Goal: Task Accomplishment & Management: Manage account settings

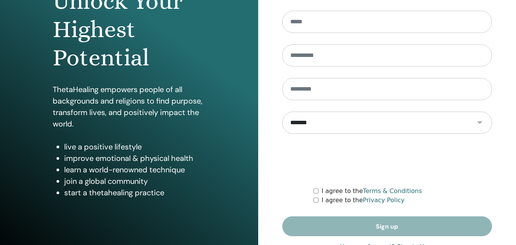
scroll to position [122, 0]
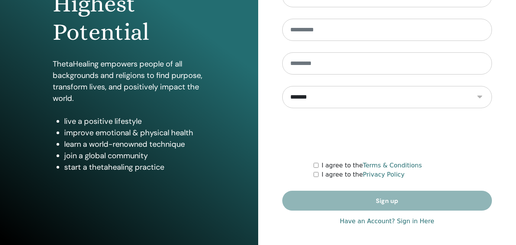
click at [407, 219] on link "Have an Account? Sign in Here" at bounding box center [387, 221] width 94 height 9
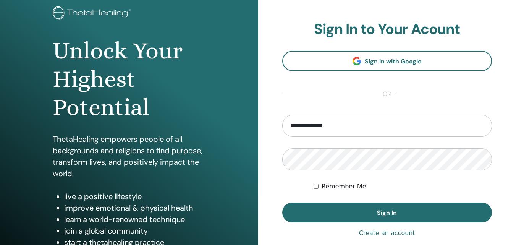
scroll to position [99, 0]
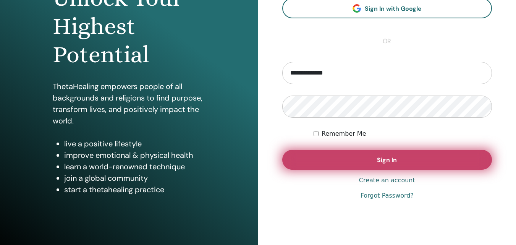
click at [390, 158] on span "Sign In" at bounding box center [387, 160] width 20 height 8
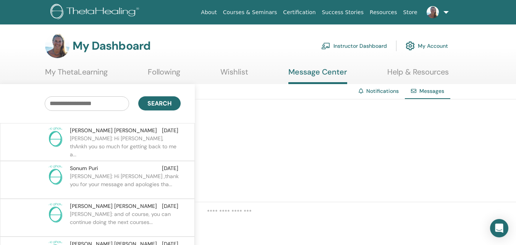
click at [359, 47] on link "Instructor Dashboard" at bounding box center [354, 45] width 66 height 17
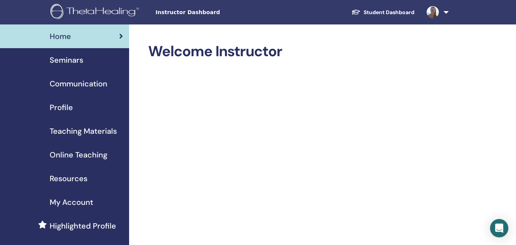
click at [70, 58] on span "Seminars" at bounding box center [67, 59] width 34 height 11
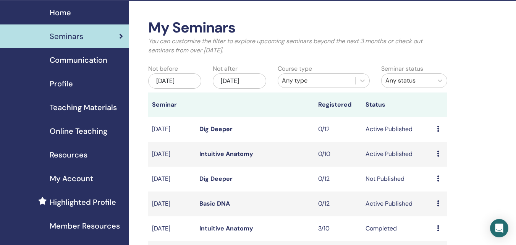
scroll to position [45, 0]
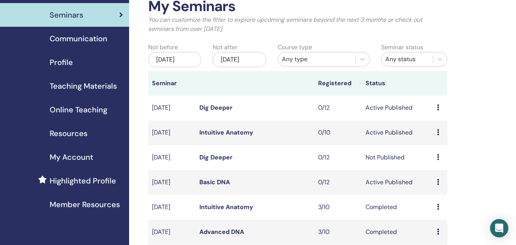
click at [220, 112] on link "Dig Deeper" at bounding box center [215, 108] width 33 height 8
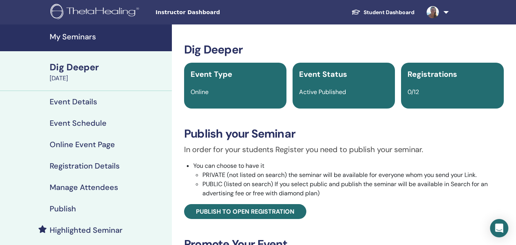
click at [83, 72] on div "Dig Deeper" at bounding box center [109, 67] width 118 height 13
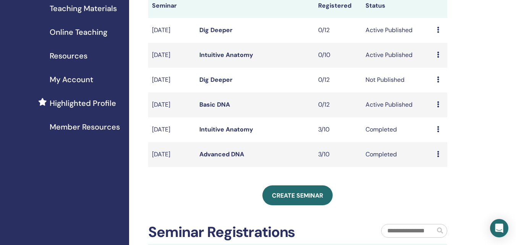
scroll to position [124, 0]
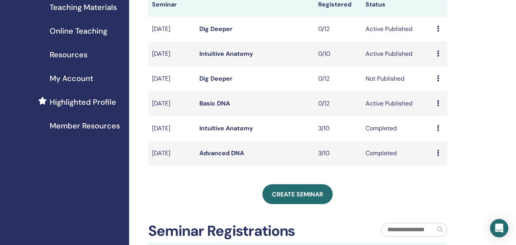
click at [211, 83] on link "Dig Deeper" at bounding box center [215, 79] width 33 height 8
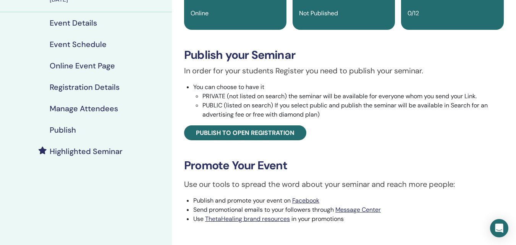
scroll to position [65, 0]
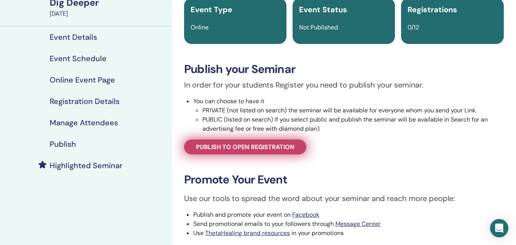
click at [233, 150] on span "Publish to open registration" at bounding box center [245, 147] width 99 height 8
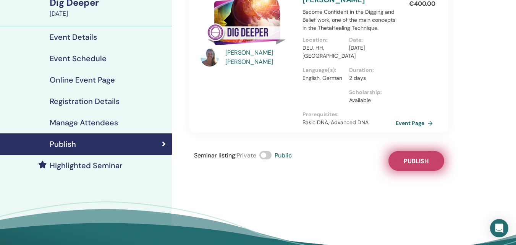
click at [411, 158] on span "Publish" at bounding box center [416, 161] width 25 height 8
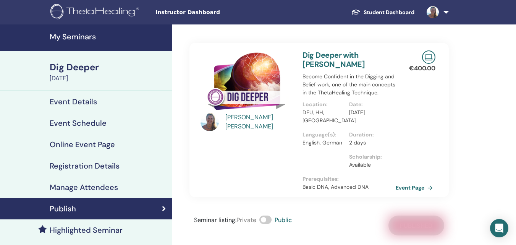
click at [71, 39] on h4 "My Seminars" at bounding box center [109, 36] width 118 height 9
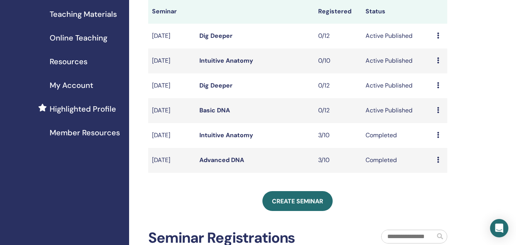
scroll to position [118, 0]
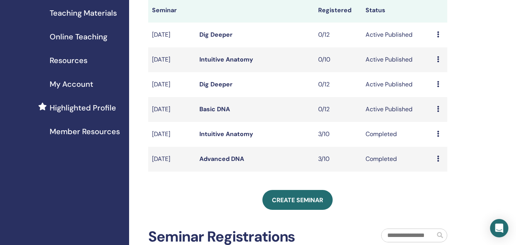
click at [438, 112] on icon at bounding box center [438, 109] width 2 height 6
click at [384, 118] on td "Active Published" at bounding box center [397, 109] width 71 height 25
click at [218, 113] on link "Basic DNA" at bounding box center [214, 109] width 31 height 8
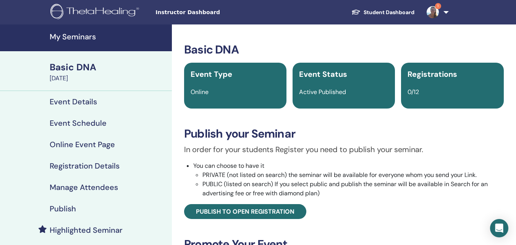
click at [429, 8] on img at bounding box center [433, 12] width 12 height 12
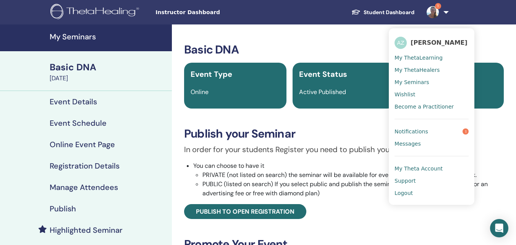
click at [420, 130] on span "Notifications" at bounding box center [412, 131] width 34 height 7
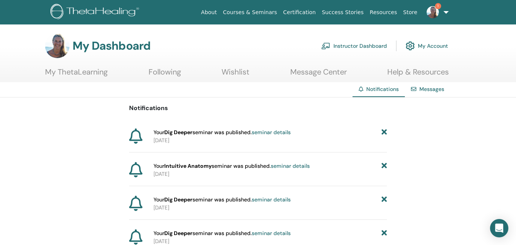
click at [387, 129] on div "Notifications Your Dig Deeper seminar was published. seminar details 2025-09-28…" at bounding box center [258, 212] width 516 height 231
click at [383, 133] on icon at bounding box center [384, 132] width 5 height 8
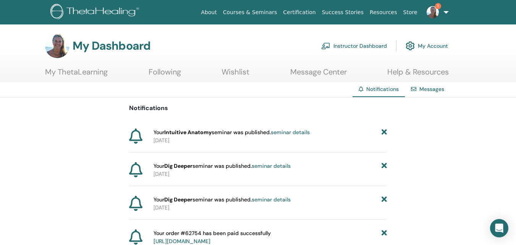
click at [382, 133] on icon at bounding box center [384, 132] width 5 height 8
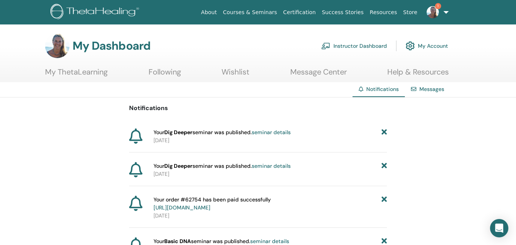
click at [382, 133] on icon at bounding box center [384, 132] width 5 height 8
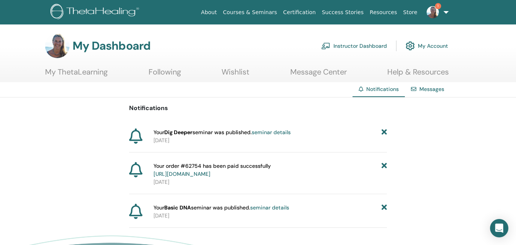
click at [382, 133] on icon at bounding box center [384, 132] width 5 height 8
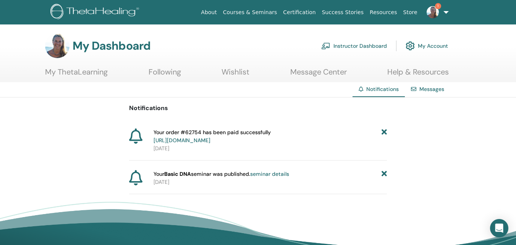
click at [382, 133] on icon at bounding box center [384, 136] width 5 height 16
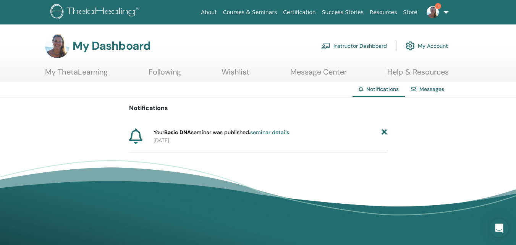
click at [382, 133] on icon at bounding box center [384, 132] width 5 height 8
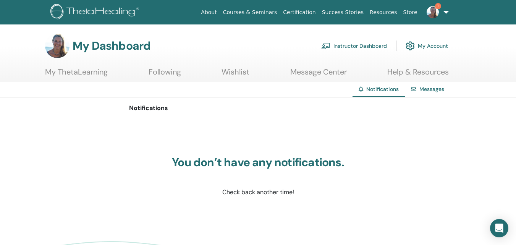
click at [354, 42] on link "Instructor Dashboard" at bounding box center [354, 45] width 66 height 17
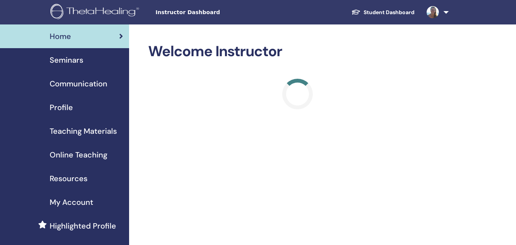
click at [79, 56] on span "Seminars" at bounding box center [67, 59] width 34 height 11
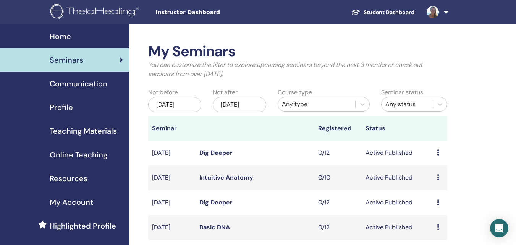
click at [217, 157] on link "Dig Deeper" at bounding box center [215, 153] width 33 height 8
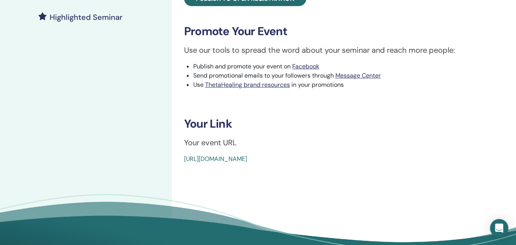
scroll to position [207, 0]
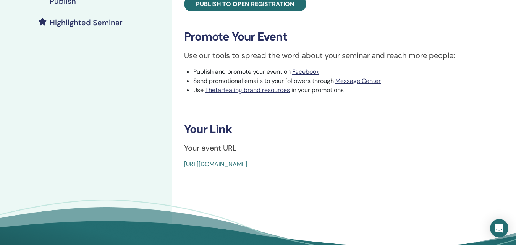
click at [247, 165] on link "[URL][DOMAIN_NAME]" at bounding box center [215, 164] width 63 height 8
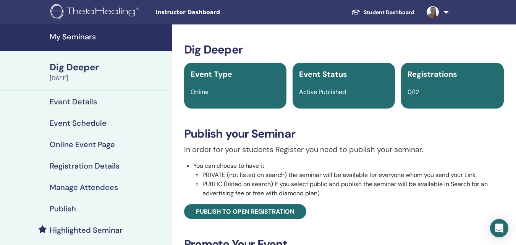
click at [82, 66] on div "Dig Deeper" at bounding box center [109, 67] width 118 height 13
click at [87, 40] on h4 "My Seminars" at bounding box center [109, 36] width 118 height 9
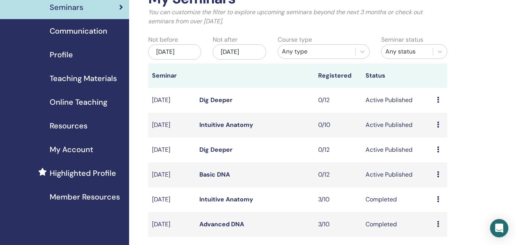
scroll to position [79, 0]
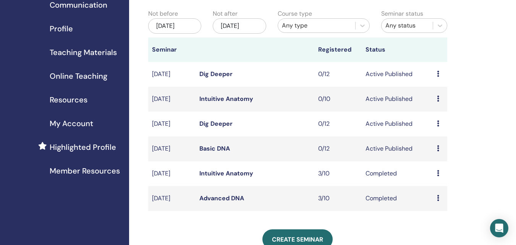
click at [215, 128] on link "Dig Deeper" at bounding box center [215, 124] width 33 height 8
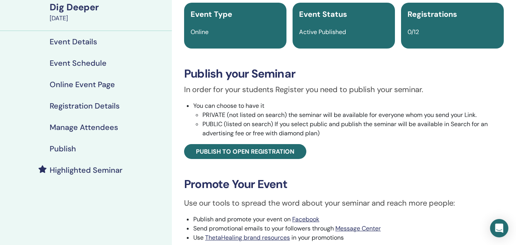
scroll to position [56, 0]
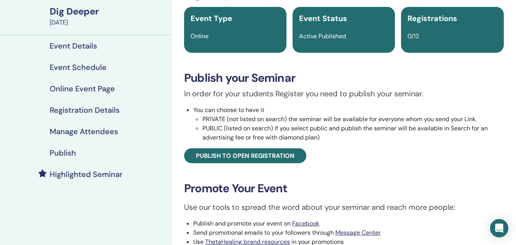
click at [97, 46] on div "Event Details" at bounding box center [86, 45] width 160 height 9
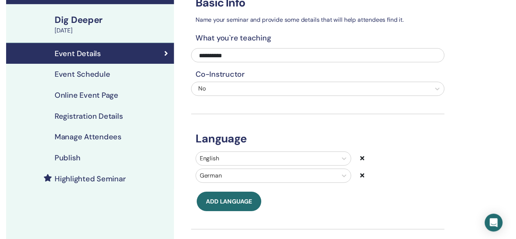
scroll to position [48, 0]
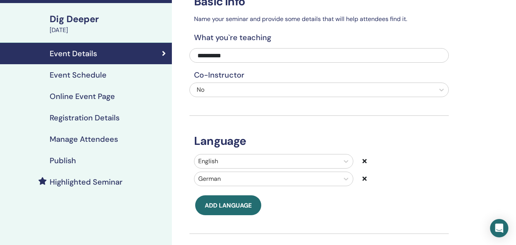
click at [85, 79] on h4 "Event Schedule" at bounding box center [78, 74] width 57 height 9
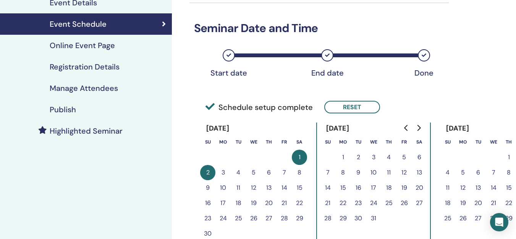
scroll to position [117, 0]
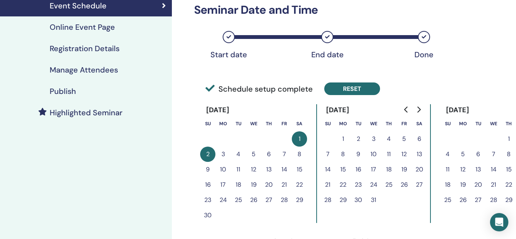
click at [348, 90] on button "Reset" at bounding box center [352, 89] width 56 height 13
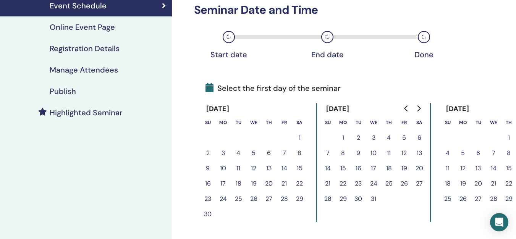
click at [406, 108] on icon "Go to previous month" at bounding box center [405, 108] width 3 height 6
click at [285, 198] on button "31" at bounding box center [284, 198] width 15 height 15
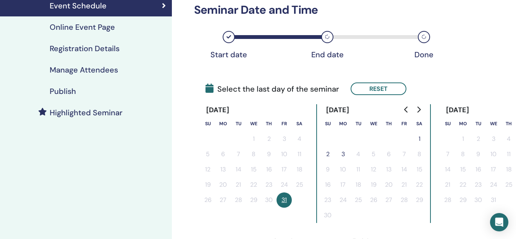
click at [420, 138] on button "1" at bounding box center [419, 138] width 15 height 15
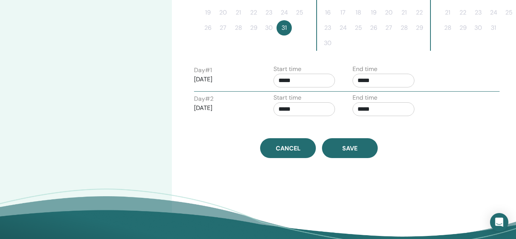
scroll to position [293, 0]
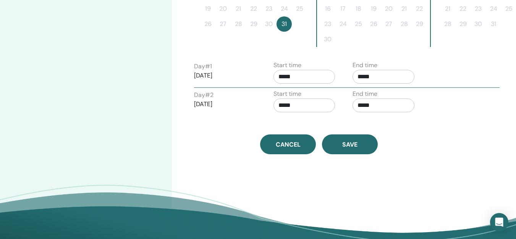
click at [290, 74] on input "*****" at bounding box center [305, 77] width 62 height 14
click at [314, 98] on span "▲" at bounding box center [312, 96] width 15 height 15
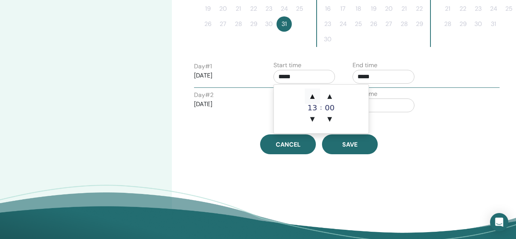
type input "*****"
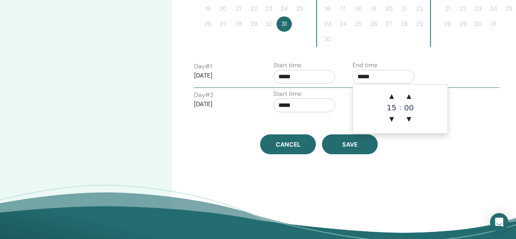
click at [404, 79] on input "*****" at bounding box center [384, 77] width 62 height 14
click at [391, 101] on span "▲" at bounding box center [391, 96] width 15 height 15
click at [391, 100] on span "▲" at bounding box center [391, 96] width 15 height 15
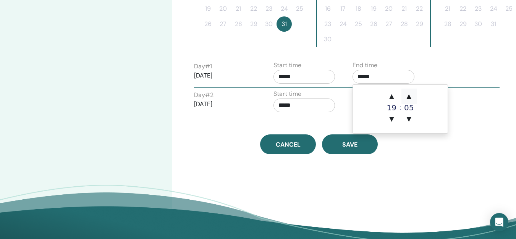
click at [408, 95] on span "▲" at bounding box center [409, 96] width 15 height 15
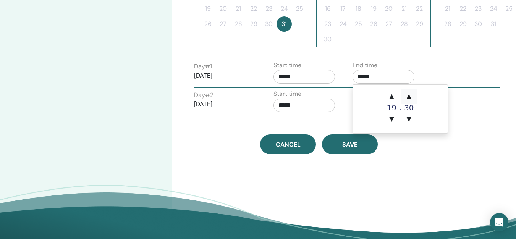
click at [408, 95] on span "▲" at bounding box center [409, 96] width 15 height 15
type input "*****"
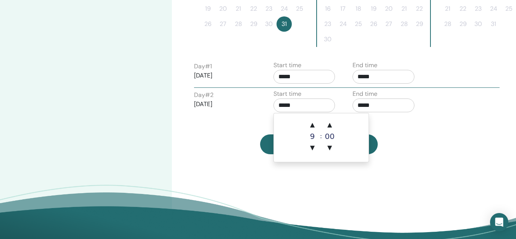
click at [308, 109] on input "*****" at bounding box center [305, 106] width 62 height 14
click at [313, 125] on span "▲" at bounding box center [312, 124] width 15 height 15
click at [314, 125] on span "▲" at bounding box center [312, 124] width 15 height 15
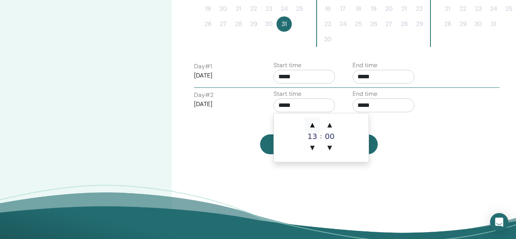
type input "*****"
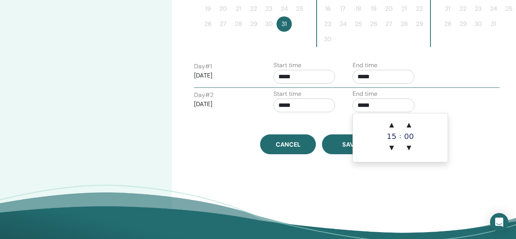
click at [373, 107] on input "*****" at bounding box center [384, 106] width 62 height 14
click at [389, 125] on span "▲" at bounding box center [391, 124] width 15 height 15
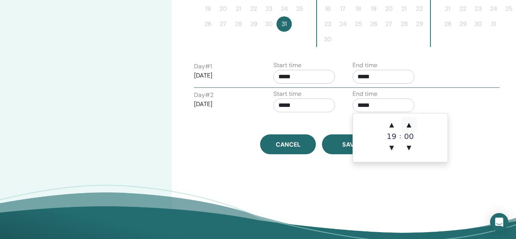
click at [409, 122] on span "▲" at bounding box center [409, 124] width 15 height 15
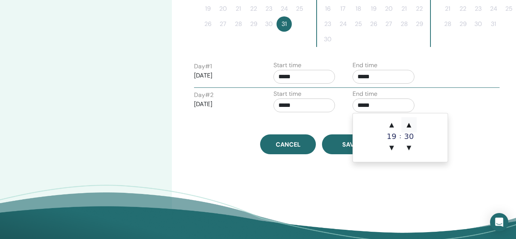
click at [409, 122] on span "▲" at bounding box center [409, 124] width 15 height 15
type input "*****"
click at [328, 145] on button "Save" at bounding box center [350, 144] width 56 height 20
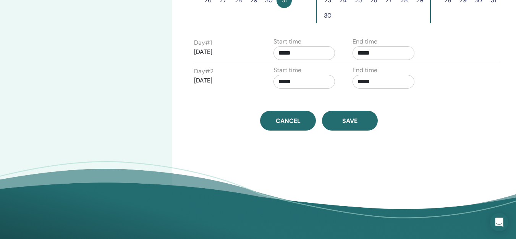
scroll to position [327, 0]
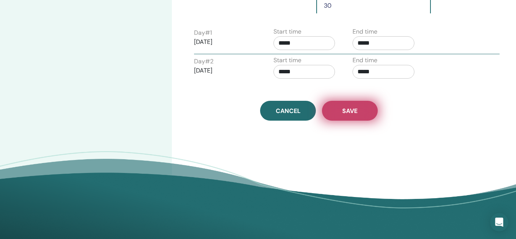
click at [352, 113] on span "Save" at bounding box center [349, 111] width 15 height 8
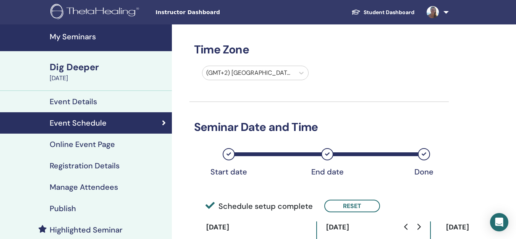
click at [95, 37] on h4 "My Seminars" at bounding box center [109, 36] width 118 height 9
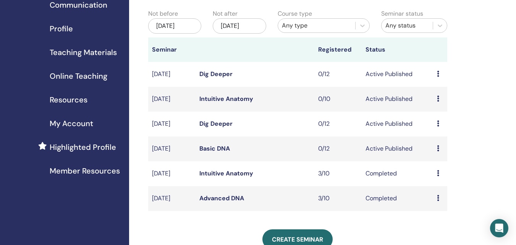
scroll to position [81, 0]
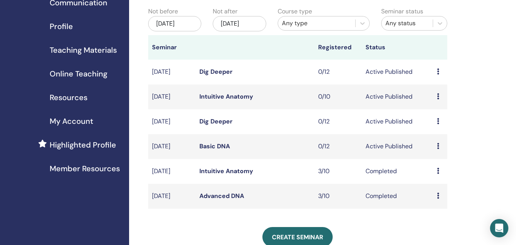
click at [386, 156] on td "Active Published" at bounding box center [397, 146] width 71 height 25
click at [218, 150] on link "Basic DNA" at bounding box center [214, 146] width 31 height 8
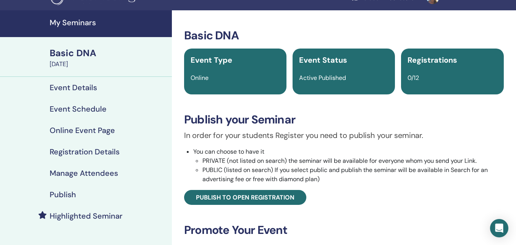
scroll to position [3, 0]
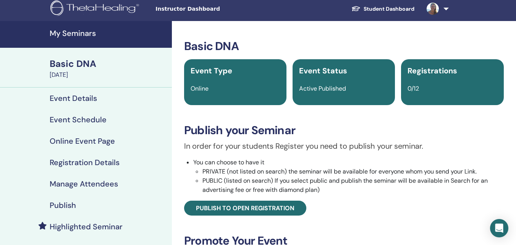
click at [82, 96] on h4 "Event Details" at bounding box center [73, 98] width 47 height 9
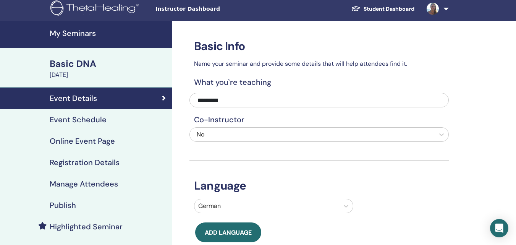
scroll to position [217, 0]
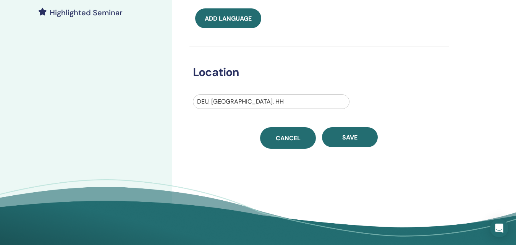
click at [294, 136] on span "Cancel" at bounding box center [288, 138] width 25 height 8
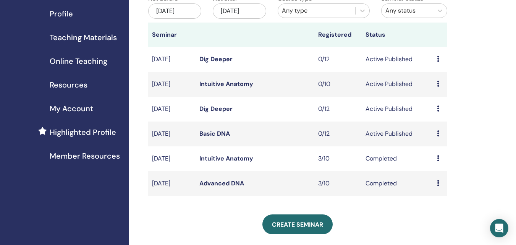
scroll to position [97, 0]
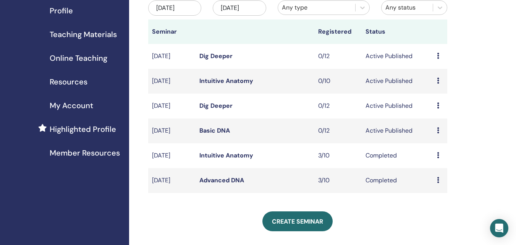
click at [442, 135] on div "Preview Edit Attendees Cancel" at bounding box center [440, 130] width 6 height 9
click at [441, 177] on p "Cancel" at bounding box center [443, 176] width 29 height 9
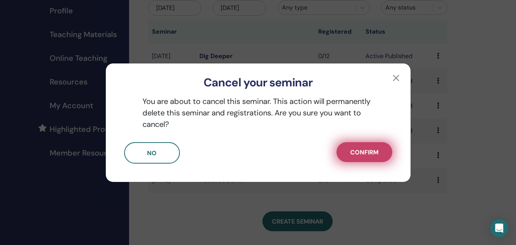
click at [362, 149] on span "Confirm" at bounding box center [364, 152] width 28 height 8
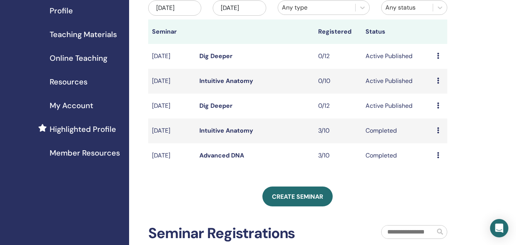
click at [227, 110] on link "Dig Deeper" at bounding box center [215, 106] width 33 height 8
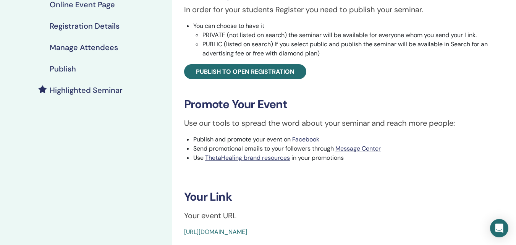
scroll to position [139, 0]
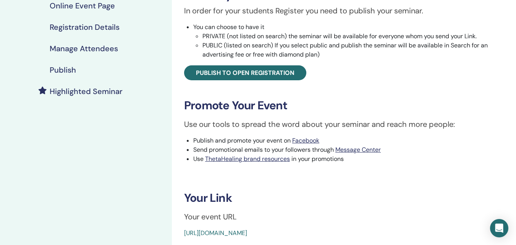
drag, startPoint x: 515, startPoint y: 99, endPoint x: 522, endPoint y: 80, distance: 19.8
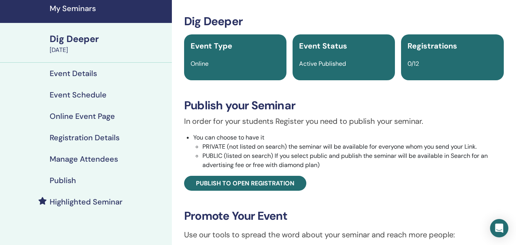
scroll to position [25, 0]
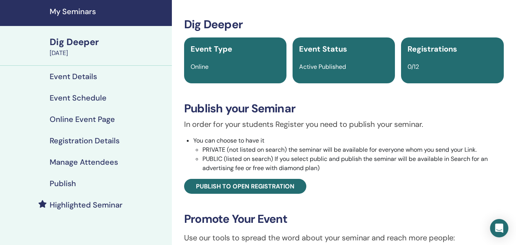
click at [99, 76] on div "Event Details" at bounding box center [86, 76] width 160 height 9
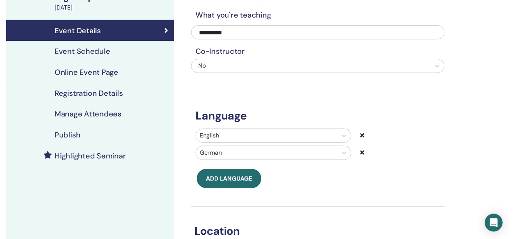
scroll to position [48, 0]
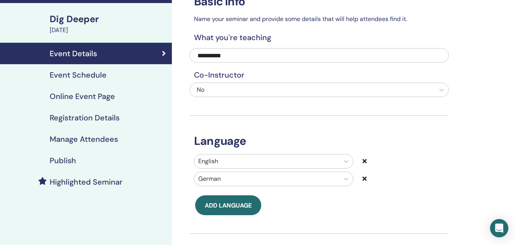
click at [88, 76] on h4 "Event Schedule" at bounding box center [78, 74] width 57 height 9
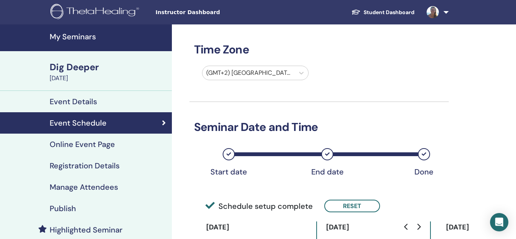
click at [84, 36] on h4 "My Seminars" at bounding box center [109, 36] width 118 height 9
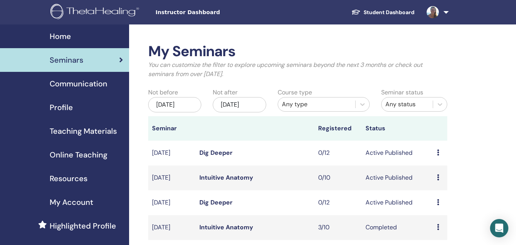
click at [212, 206] on link "Dig Deeper" at bounding box center [215, 202] width 33 height 8
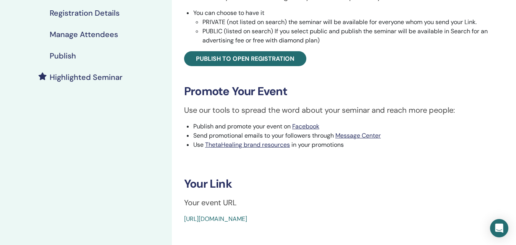
scroll to position [91, 0]
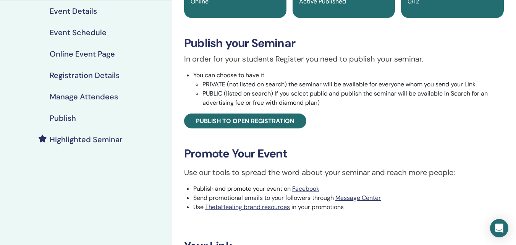
click at [91, 32] on h4 "Event Schedule" at bounding box center [78, 32] width 57 height 9
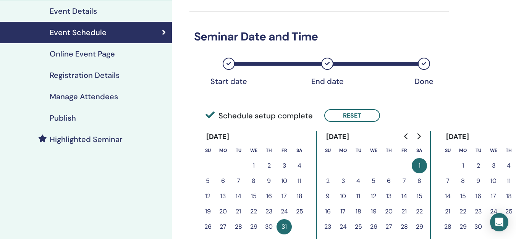
click at [88, 15] on h4 "Event Details" at bounding box center [73, 10] width 47 height 9
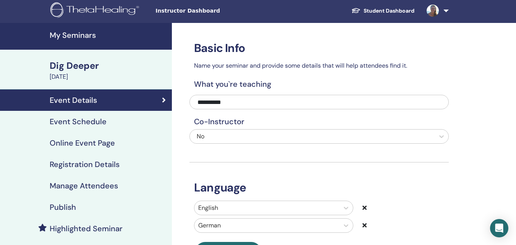
scroll to position [2, 0]
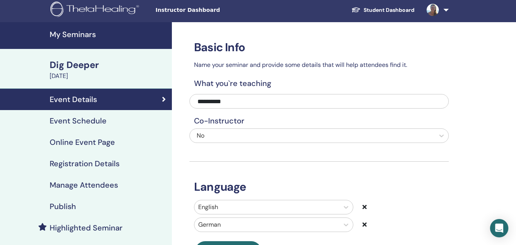
click at [78, 138] on h4 "Online Event Page" at bounding box center [82, 142] width 65 height 9
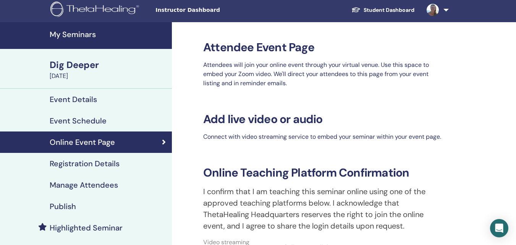
click at [82, 68] on div "Dig Deeper" at bounding box center [109, 64] width 118 height 13
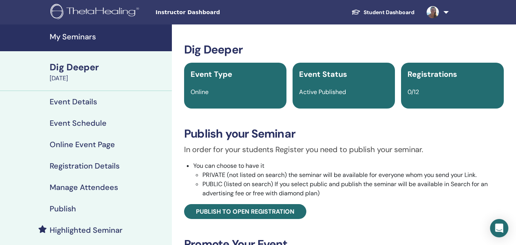
click at [94, 100] on h4 "Event Details" at bounding box center [73, 101] width 47 height 9
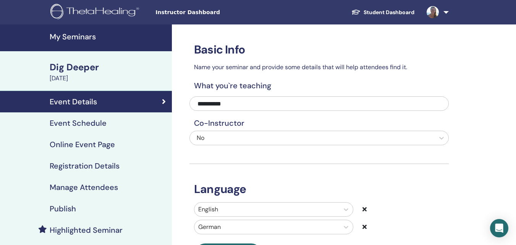
click at [88, 115] on link "Event Schedule" at bounding box center [86, 122] width 172 height 21
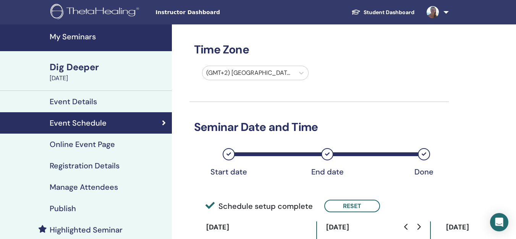
click at [98, 145] on h4 "Online Event Page" at bounding box center [82, 144] width 65 height 9
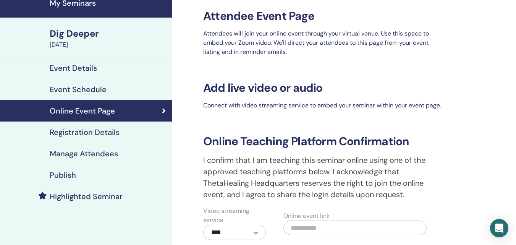
scroll to position [31, 0]
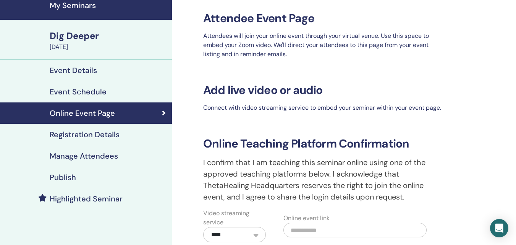
click at [105, 136] on h4 "Registration Details" at bounding box center [85, 134] width 70 height 9
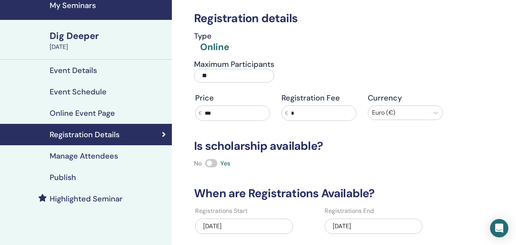
click at [211, 113] on input "***" at bounding box center [236, 113] width 68 height 15
type input "***"
click at [427, 182] on div "Registration details Type Online Maximum Participants ** Price € *** Registrati…" at bounding box center [319, 136] width 259 height 286
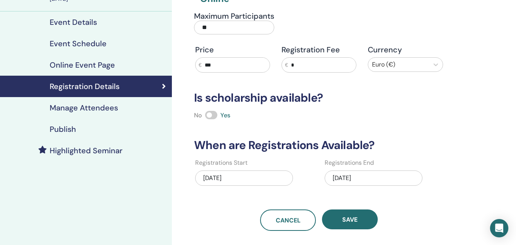
scroll to position [78, 0]
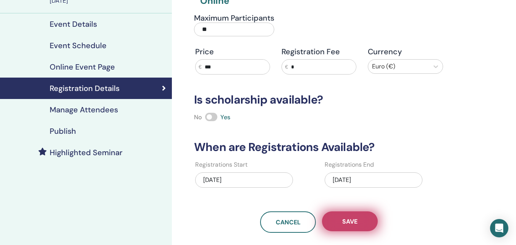
click at [350, 220] on span "Save" at bounding box center [349, 221] width 15 height 8
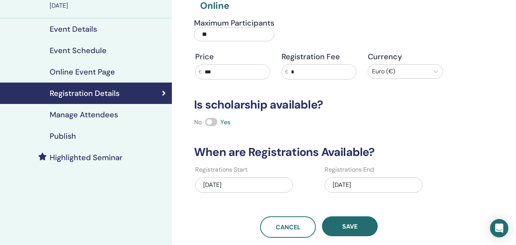
scroll to position [71, 0]
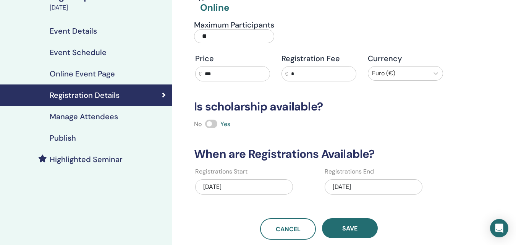
click at [58, 139] on h4 "Publish" at bounding box center [63, 137] width 26 height 9
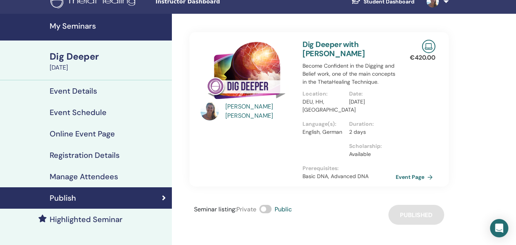
scroll to position [10, 0]
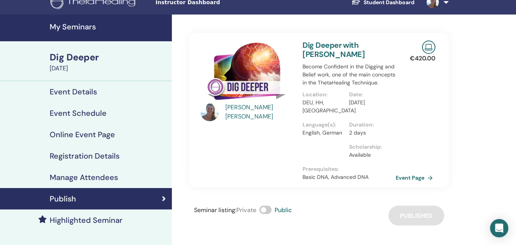
click at [73, 24] on h4 "My Seminars" at bounding box center [109, 26] width 118 height 9
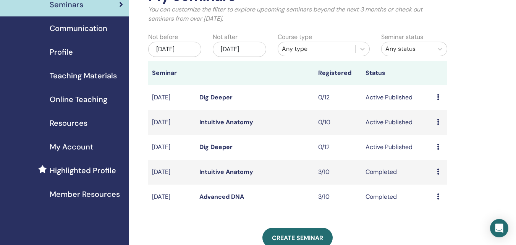
scroll to position [63, 0]
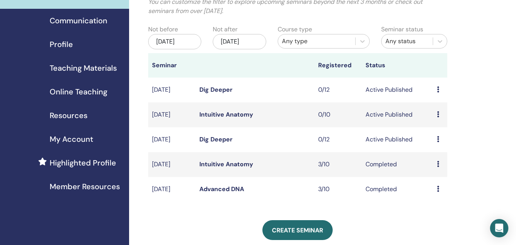
click at [213, 94] on link "Dig Deeper" at bounding box center [215, 90] width 33 height 8
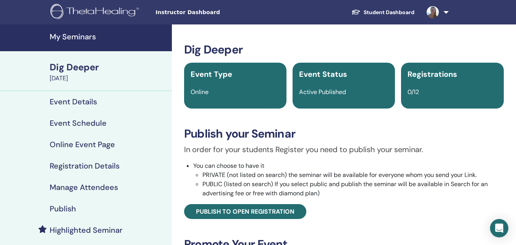
click at [104, 165] on h4 "Registration Details" at bounding box center [85, 165] width 70 height 9
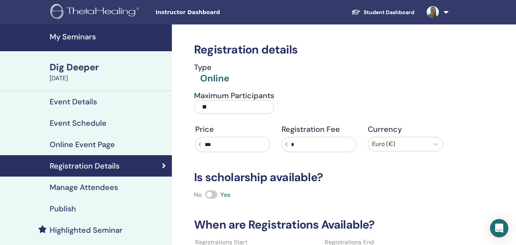
click at [254, 146] on input "***" at bounding box center [236, 144] width 68 height 15
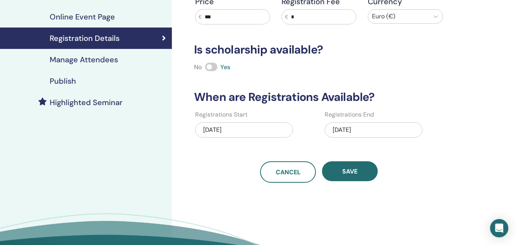
scroll to position [129, 0]
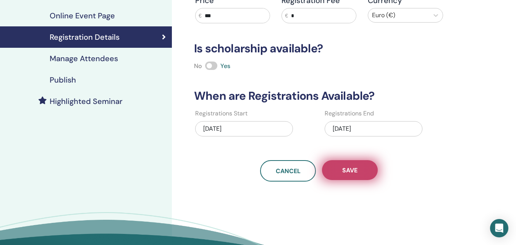
type input "***"
click at [350, 167] on span "Save" at bounding box center [349, 170] width 15 height 8
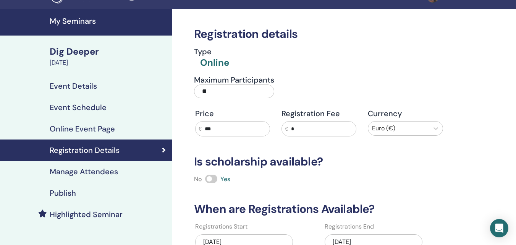
scroll to position [0, 0]
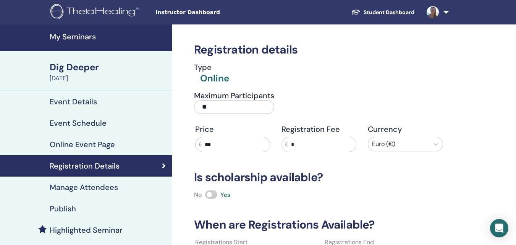
click at [78, 42] on link "My Seminars" at bounding box center [86, 37] width 172 height 27
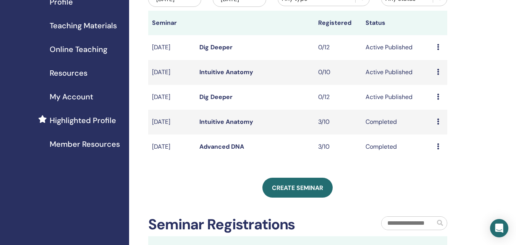
scroll to position [103, 0]
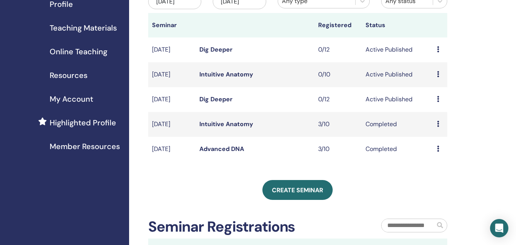
click at [209, 103] on link "Dig Deeper" at bounding box center [215, 99] width 33 height 8
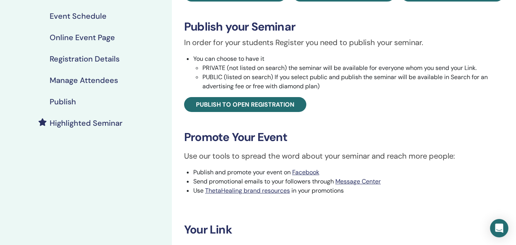
scroll to position [106, 0]
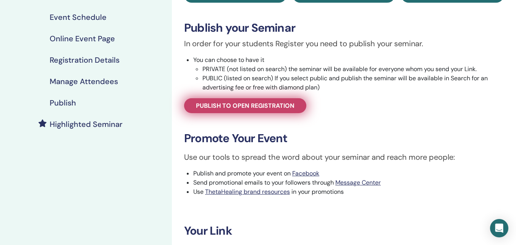
click at [236, 108] on span "Publish to open registration" at bounding box center [245, 106] width 99 height 8
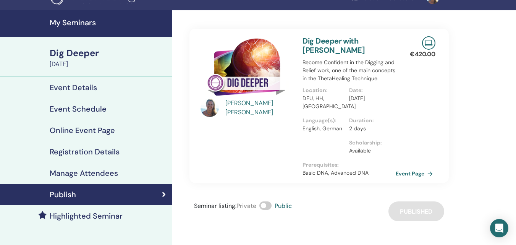
scroll to position [1, 0]
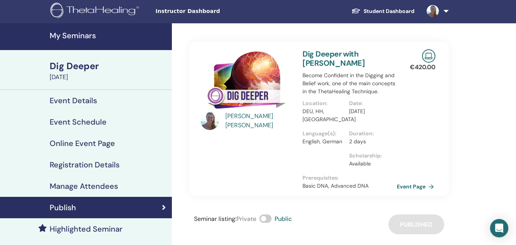
click at [403, 184] on link "Event Page" at bounding box center [417, 186] width 40 height 11
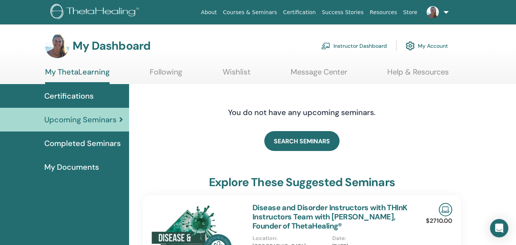
click at [357, 39] on link "Instructor Dashboard" at bounding box center [354, 45] width 66 height 17
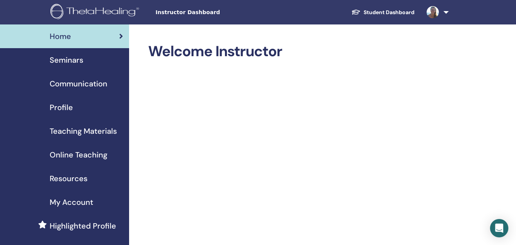
click at [60, 59] on span "Seminars" at bounding box center [67, 59] width 34 height 11
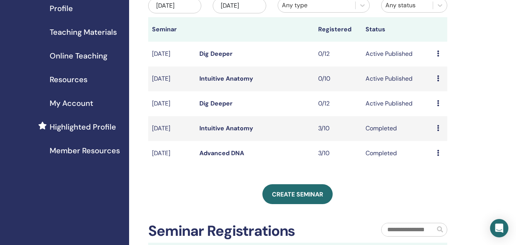
scroll to position [111, 0]
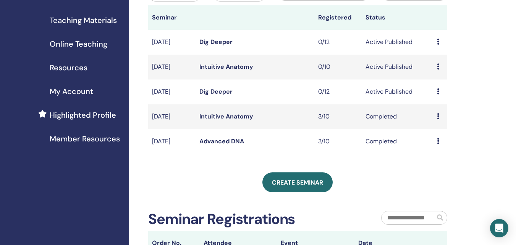
click at [222, 96] on link "Dig Deeper" at bounding box center [215, 91] width 33 height 8
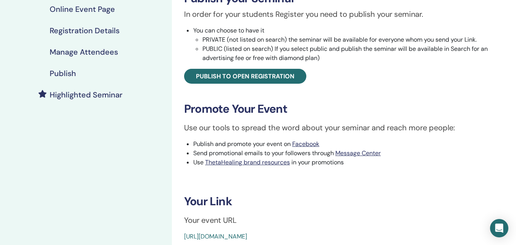
scroll to position [134, 0]
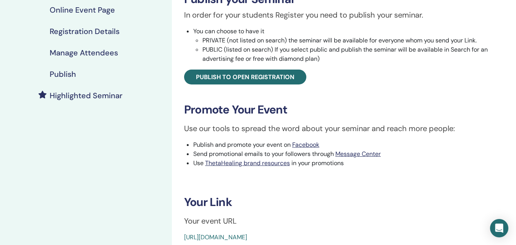
click at [98, 32] on h4 "Registration Details" at bounding box center [85, 31] width 70 height 9
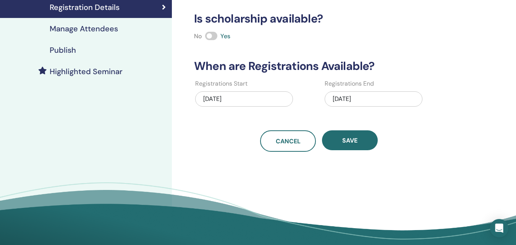
scroll to position [160, 0]
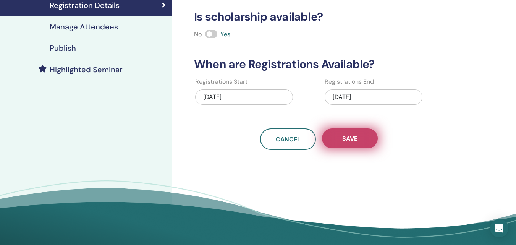
click at [339, 140] on button "Save" at bounding box center [350, 138] width 56 height 20
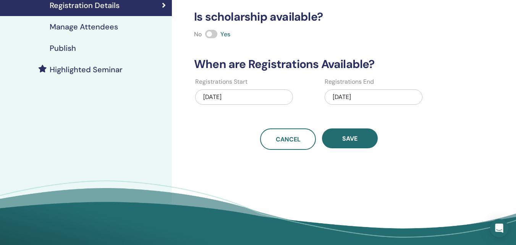
click at [65, 45] on h4 "Publish" at bounding box center [63, 48] width 26 height 9
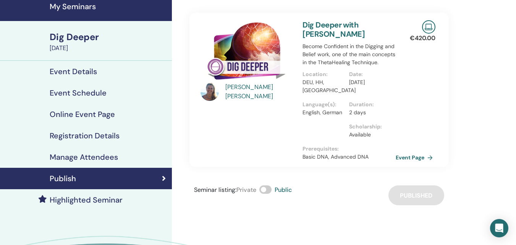
scroll to position [27, 0]
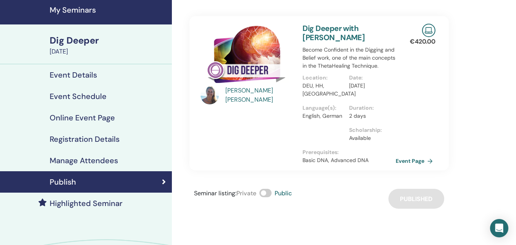
click at [62, 157] on h4 "Manage Attendees" at bounding box center [84, 160] width 68 height 9
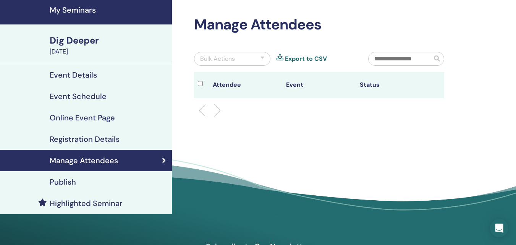
click at [70, 12] on h4 "My Seminars" at bounding box center [109, 9] width 118 height 9
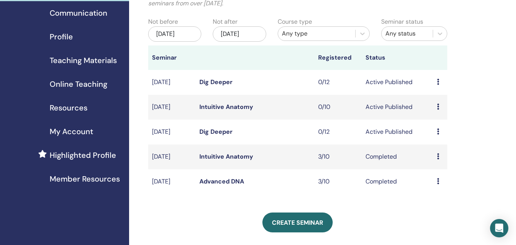
scroll to position [67, 0]
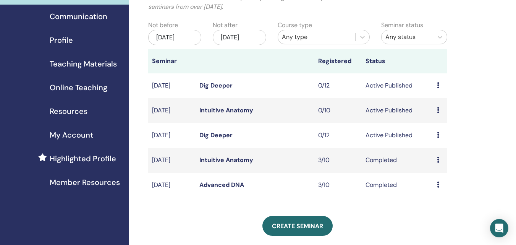
click at [220, 139] on link "Dig Deeper" at bounding box center [215, 135] width 33 height 8
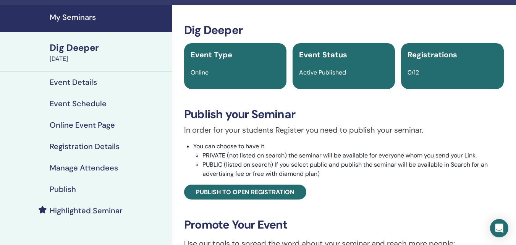
scroll to position [14, 0]
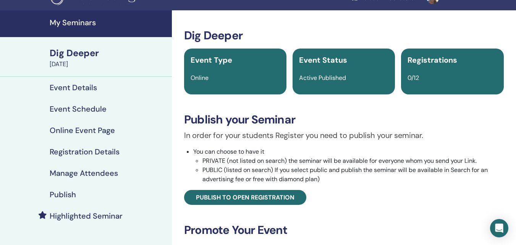
click at [88, 89] on h4 "Event Details" at bounding box center [73, 87] width 47 height 9
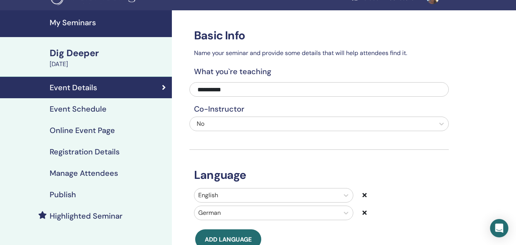
click at [80, 116] on link "Event Schedule" at bounding box center [86, 108] width 172 height 21
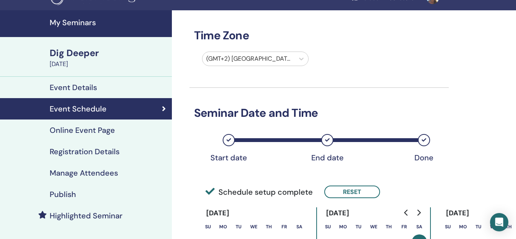
click at [86, 136] on link "Online Event Page" at bounding box center [86, 130] width 172 height 21
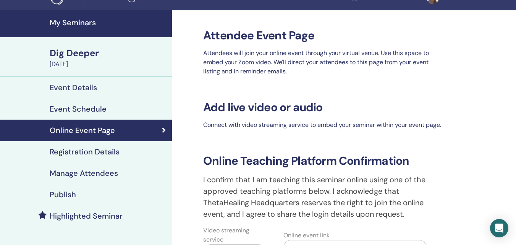
click at [89, 150] on h4 "Registration Details" at bounding box center [85, 151] width 70 height 9
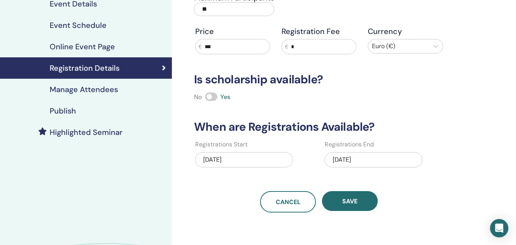
scroll to position [105, 0]
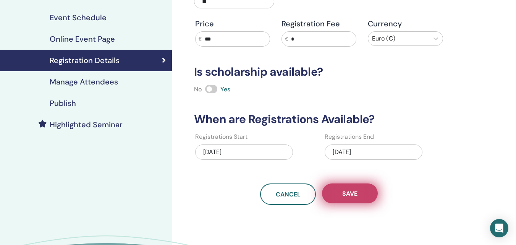
click at [366, 190] on button "Save" at bounding box center [350, 193] width 56 height 20
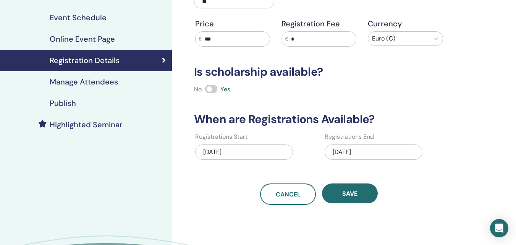
click at [106, 84] on h4 "Manage Attendees" at bounding box center [84, 81] width 68 height 9
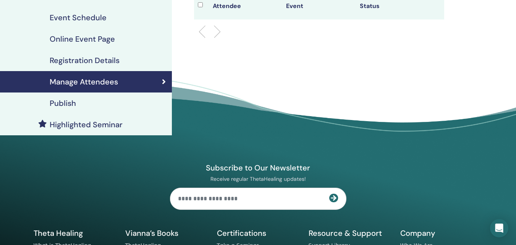
click at [97, 106] on div "Publish" at bounding box center [86, 103] width 160 height 9
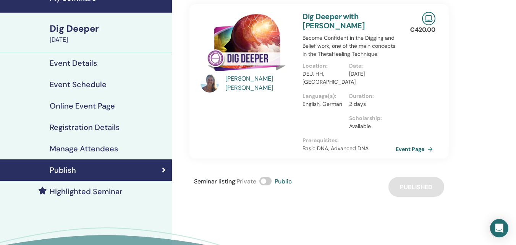
scroll to position [34, 0]
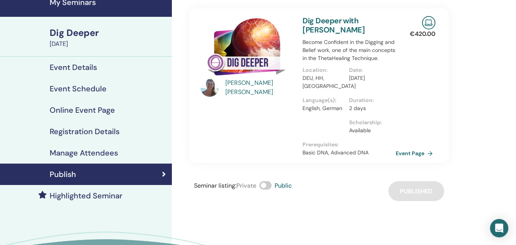
click at [264, 184] on span at bounding box center [265, 185] width 12 height 8
click at [272, 186] on span at bounding box center [265, 185] width 12 height 8
click at [410, 152] on link "Event Page" at bounding box center [417, 152] width 40 height 11
